Goal: Task Accomplishment & Management: Manage account settings

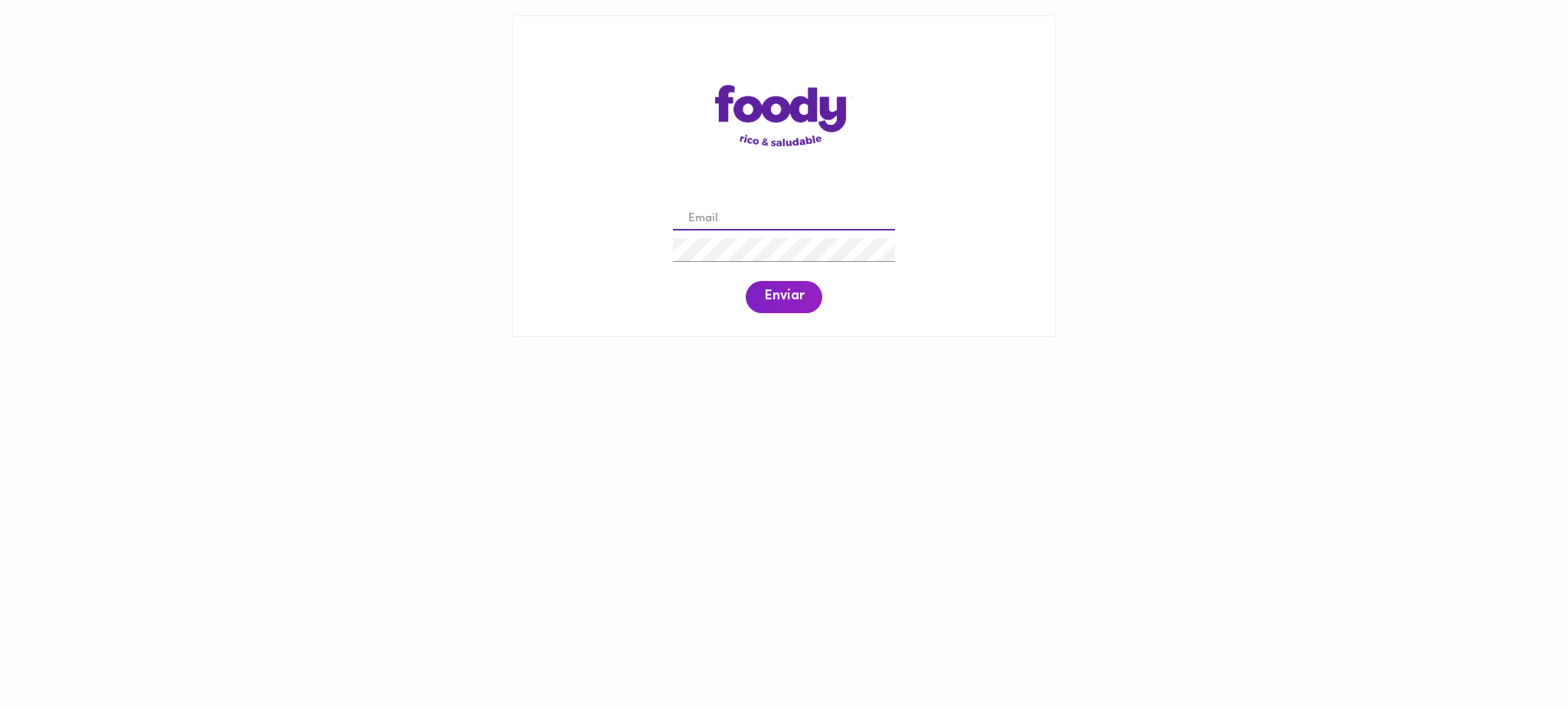
click at [754, 221] on input "email" at bounding box center [784, 219] width 222 height 24
type input "mquinonessundquist@gmail.com"
click at [778, 293] on span "Enviar" at bounding box center [784, 297] width 40 height 17
click at [770, 303] on span "Enviar" at bounding box center [784, 297] width 40 height 17
